Goal: Check status: Check status

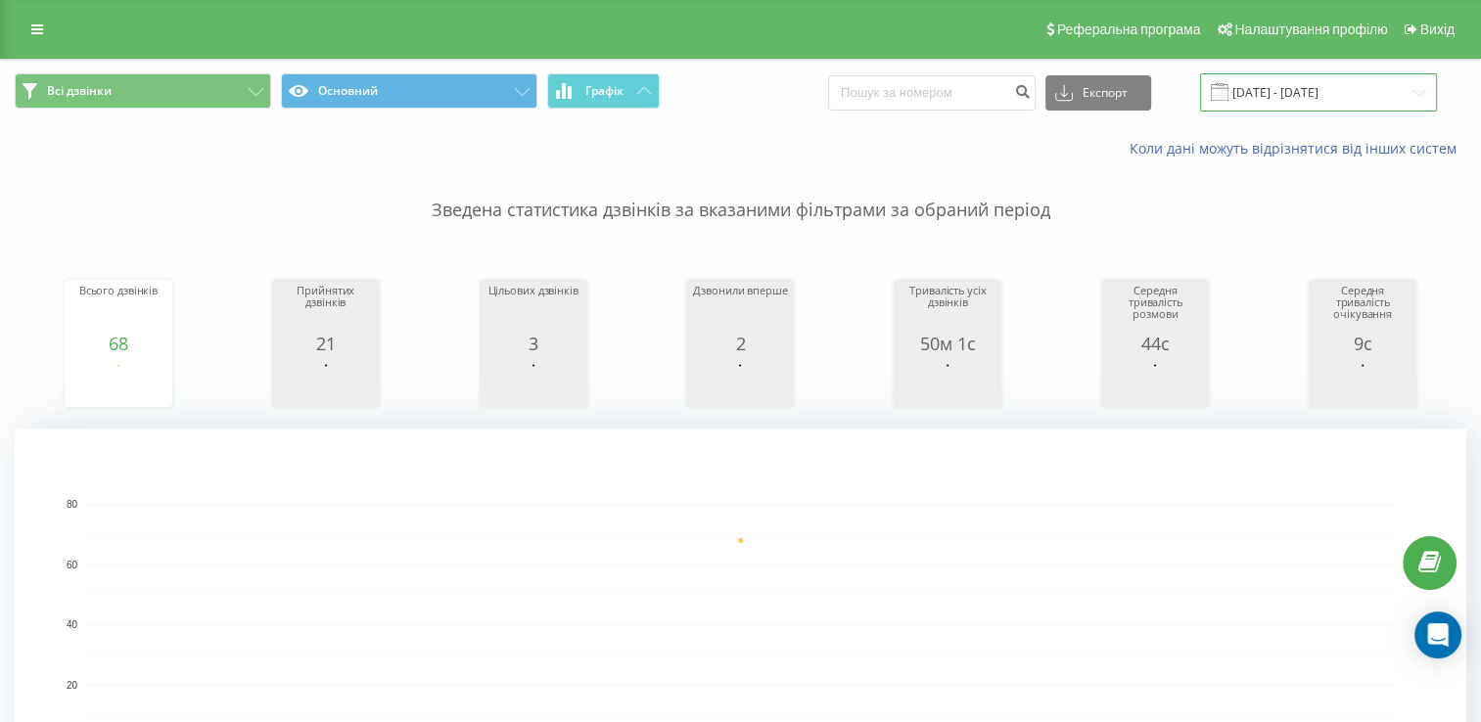
click at [1253, 99] on input "[DATE] - [DATE]" at bounding box center [1318, 92] width 237 height 38
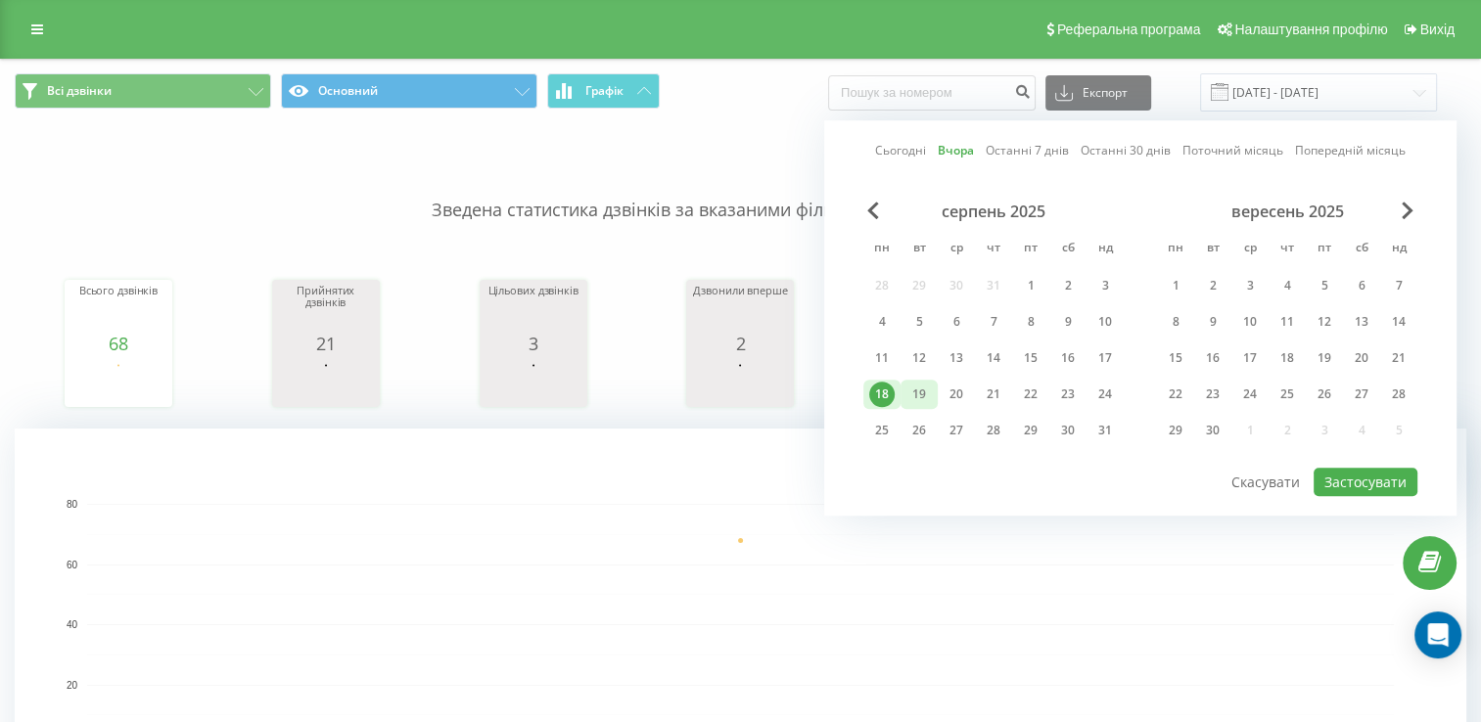
drag, startPoint x: 918, startPoint y: 389, endPoint x: 927, endPoint y: 395, distance: 11.2
click at [917, 389] on div "19" at bounding box center [919, 394] width 25 height 25
click at [1355, 469] on button "Застосувати" at bounding box center [1366, 482] width 104 height 28
type input "[DATE] - [DATE]"
